Goal: Information Seeking & Learning: Check status

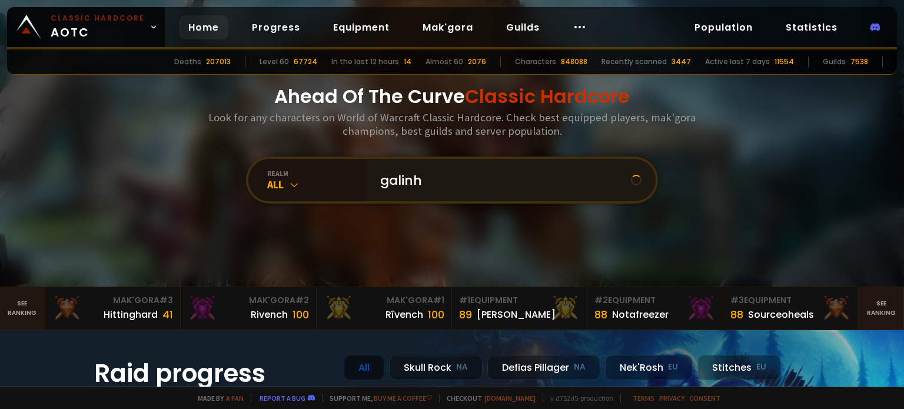
type input "galinha"
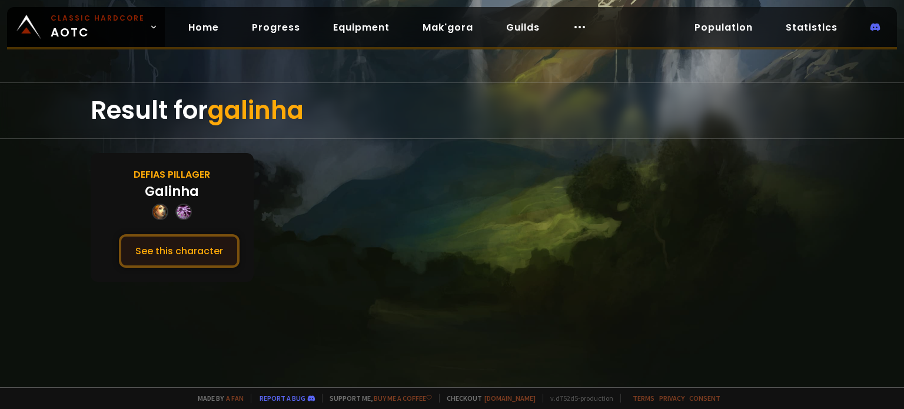
drag, startPoint x: 429, startPoint y: 174, endPoint x: 182, endPoint y: 241, distance: 255.1
click at [165, 256] on button "See this character" at bounding box center [179, 251] width 121 height 34
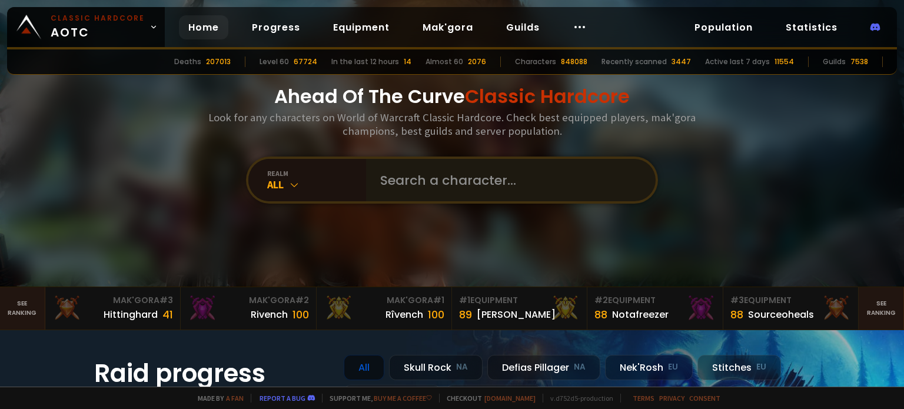
click at [366, 174] on div at bounding box center [511, 180] width 290 height 42
click at [525, 182] on input "text" at bounding box center [507, 180] width 268 height 42
type input "Daggerheart"
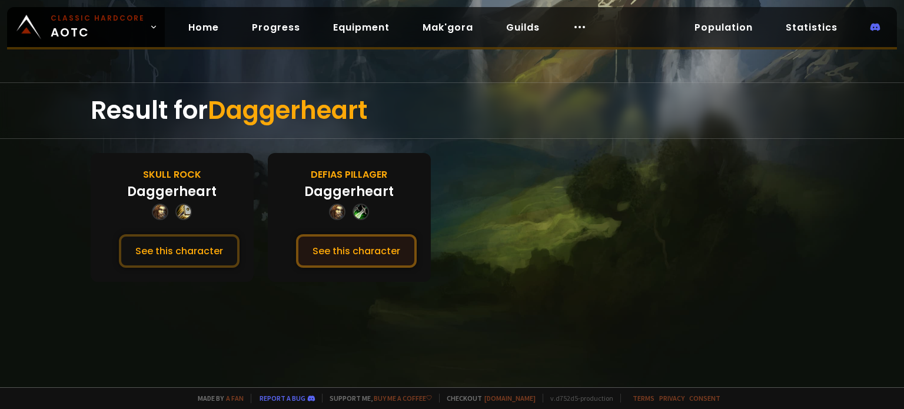
click at [325, 251] on button "See this character" at bounding box center [356, 251] width 121 height 34
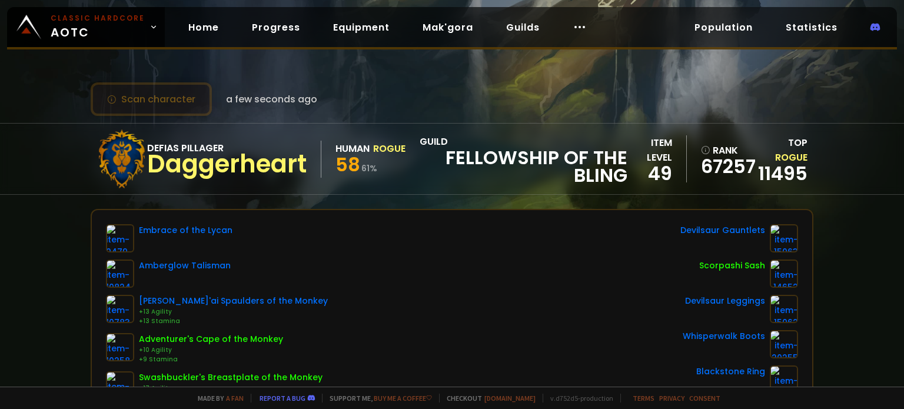
click at [172, 107] on button "Scan character" at bounding box center [151, 99] width 121 height 34
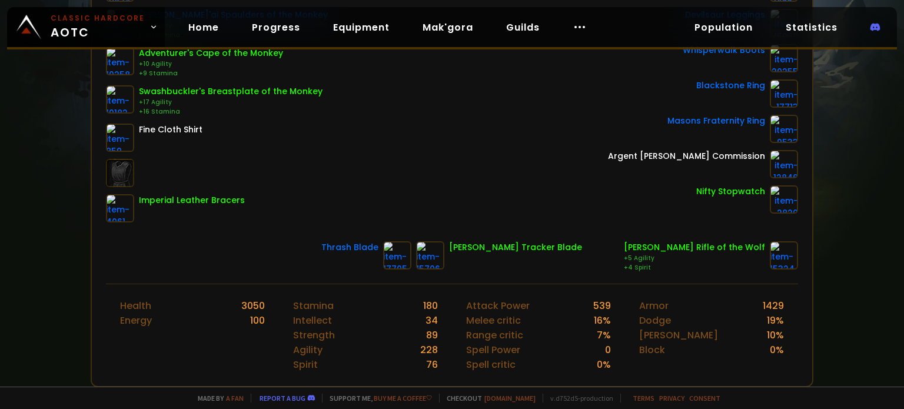
scroll to position [294, 0]
